Goal: Navigation & Orientation: Find specific page/section

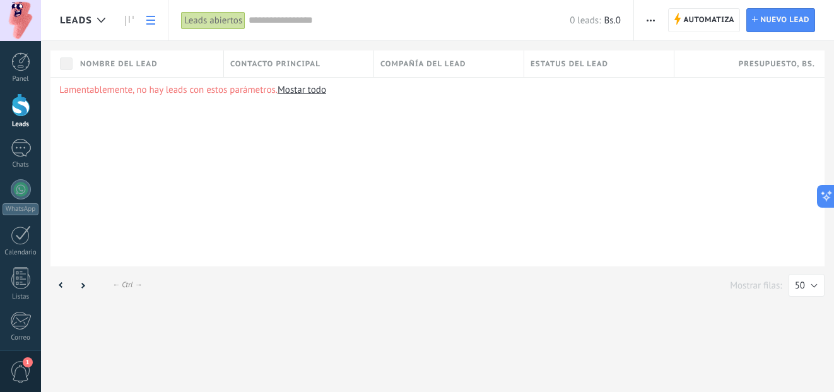
click at [651, 23] on span "button" at bounding box center [650, 20] width 8 height 24
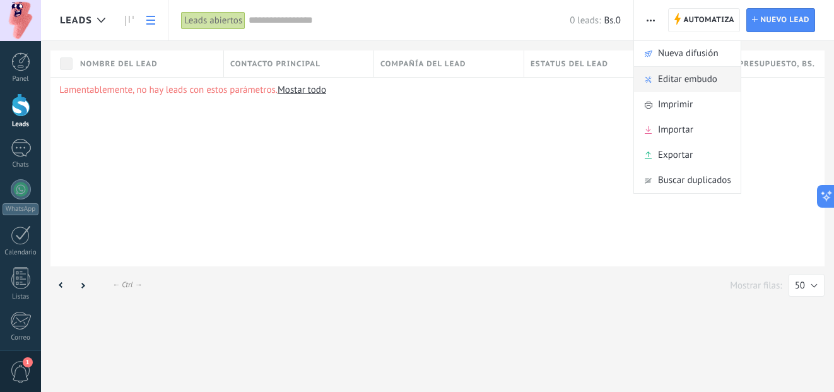
click at [676, 80] on span "Editar embudo" at bounding box center [687, 79] width 59 height 25
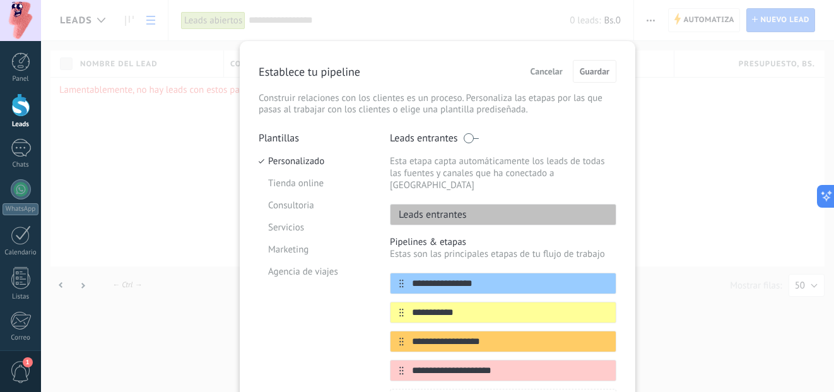
click at [552, 73] on span "Cancelar" at bounding box center [546, 71] width 32 height 9
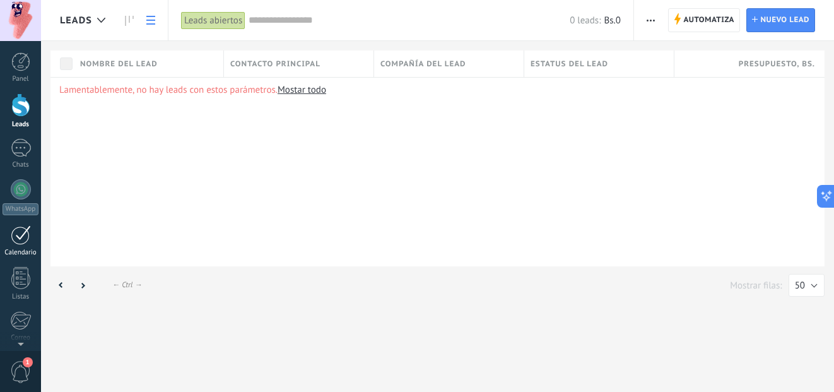
click at [23, 238] on div at bounding box center [21, 235] width 20 height 20
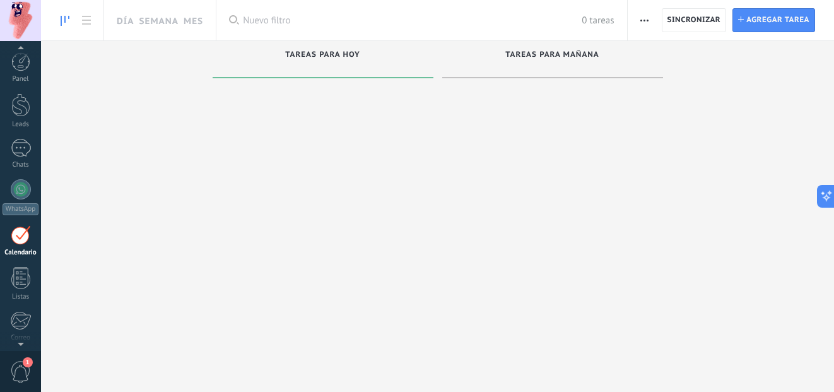
scroll to position [37, 0]
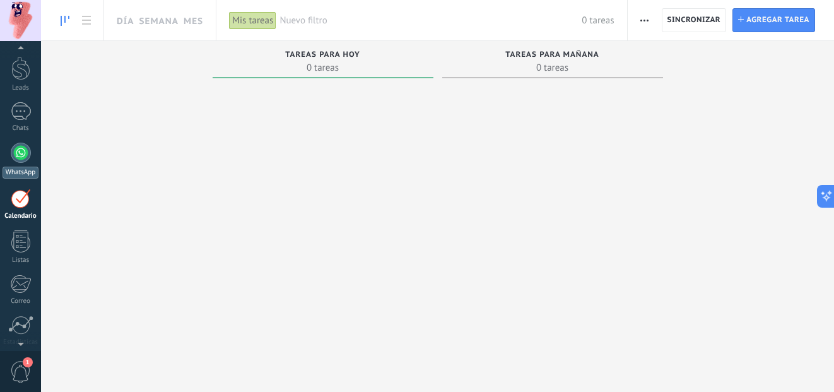
click at [15, 161] on link "WhatsApp" at bounding box center [20, 161] width 41 height 36
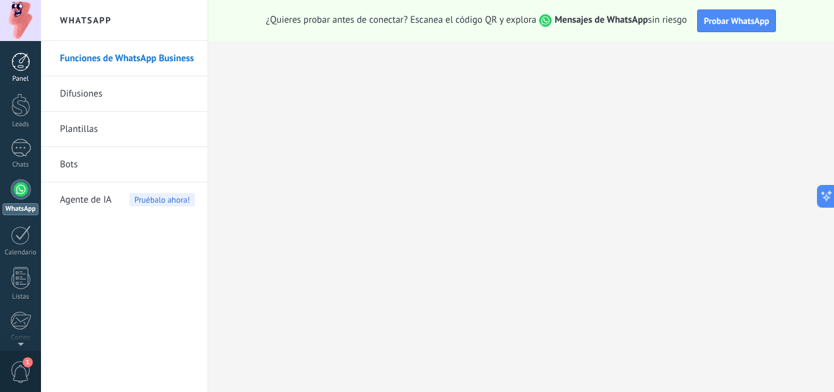
click at [19, 62] on div at bounding box center [20, 61] width 19 height 19
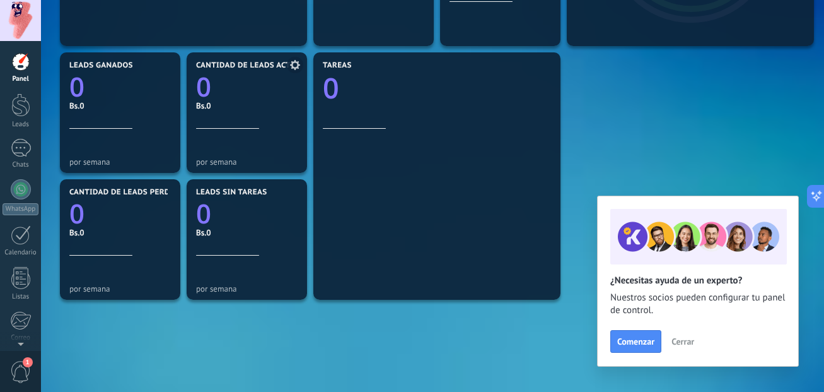
scroll to position [441, 0]
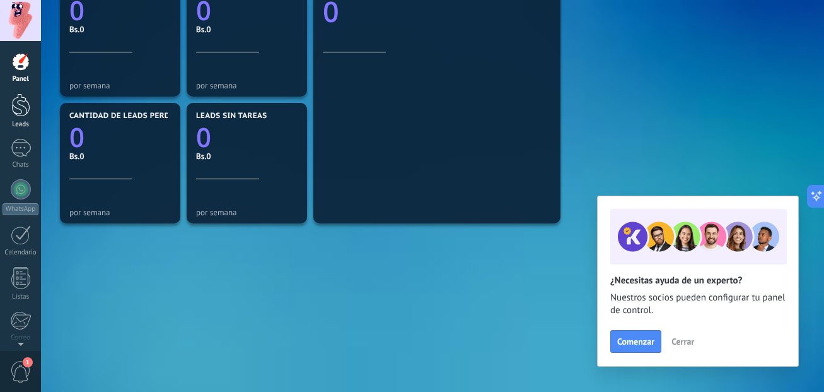
click at [18, 115] on div at bounding box center [20, 104] width 19 height 23
